Goal: Find specific page/section: Find specific page/section

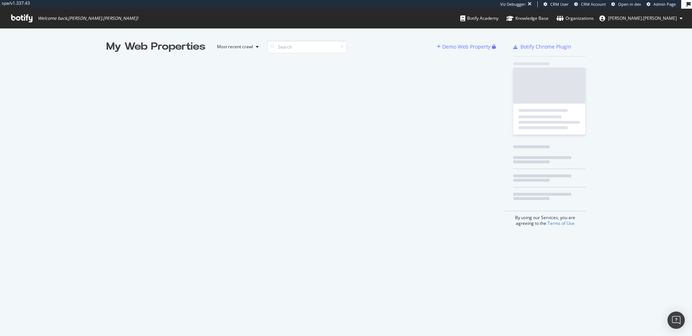
scroll to position [336, 692]
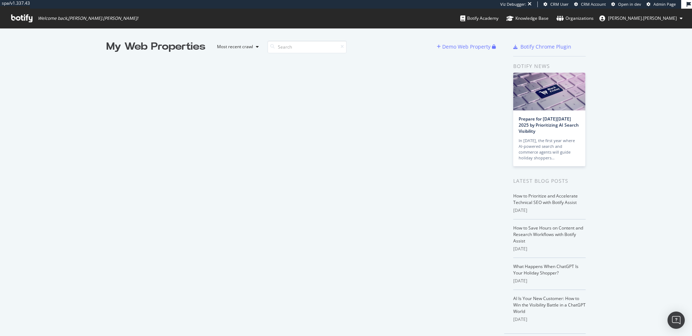
click at [241, 161] on div "My Web Properties Most recent crawl Demo Web Property" at bounding box center [305, 195] width 398 height 310
